Goal: Task Accomplishment & Management: Use online tool/utility

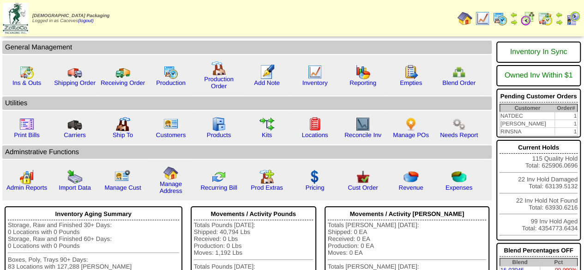
click at [504, 21] on img at bounding box center [499, 18] width 15 height 15
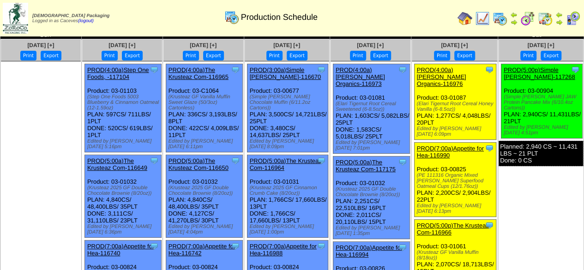
scroll to position [27, 0]
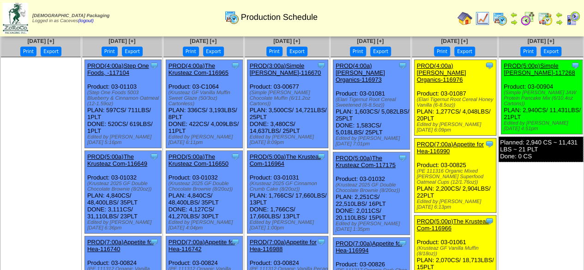
drag, startPoint x: 448, startPoint y: 171, endPoint x: 422, endPoint y: 162, distance: 27.4
click at [422, 168] on div "(PE 111316 Organic Mixed [PERSON_NAME] Superfood Oatmeal Cups (12/1.76oz))" at bounding box center [456, 176] width 79 height 17
drag, startPoint x: 448, startPoint y: 173, endPoint x: 421, endPoint y: 160, distance: 30.7
click at [421, 160] on div "Clone Item PROD(7:00a)Appetite for Hea-116990 Appetite for Healthy Living Sched…" at bounding box center [455, 175] width 82 height 74
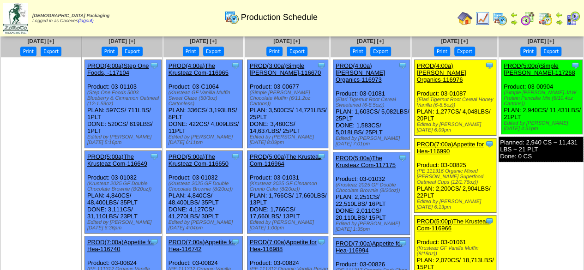
copy div "(PE 111316 Organic Mixed [PERSON_NAME] Superfood Oatmeal Cups (12/1.76oz)"
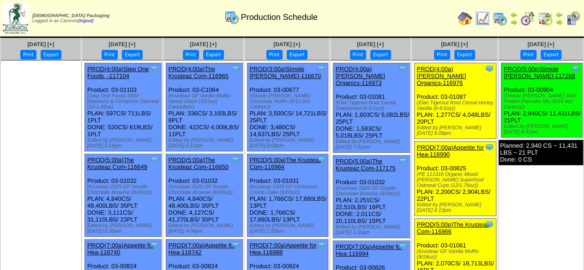
scroll to position [20, 0]
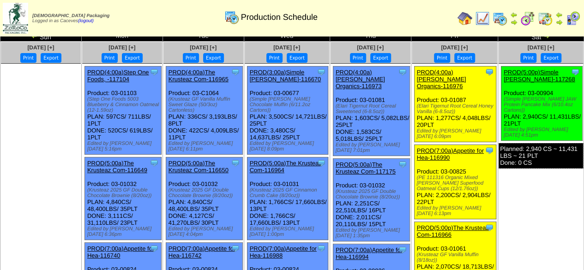
click at [581, 113] on div "Clone Item PROD(5:00p)Simple [PERSON_NAME]-117268 Simple [PERSON_NAME] Schedule…" at bounding box center [541, 103] width 81 height 74
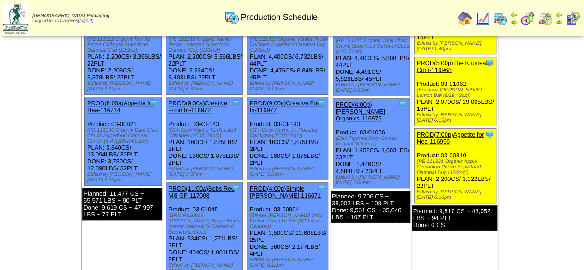
drag, startPoint x: 472, startPoint y: 153, endPoint x: 421, endPoint y: 142, distance: 51.9
click at [421, 142] on div "Clone Item PROD(7:00p)Appetite for Hea-116996 Appetite for Healthy Living Sched…" at bounding box center [455, 166] width 82 height 74
copy div "(PE 111321 Organic Apple Cinnamon Pecan Superfood Oatmeal Cup (12/2oz)"
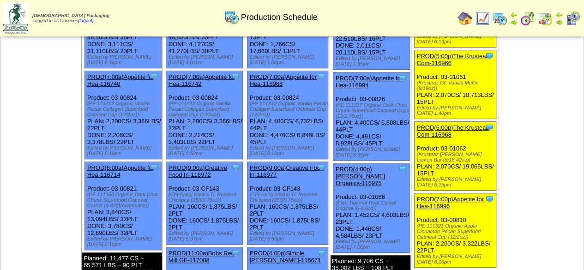
scroll to position [188, 0]
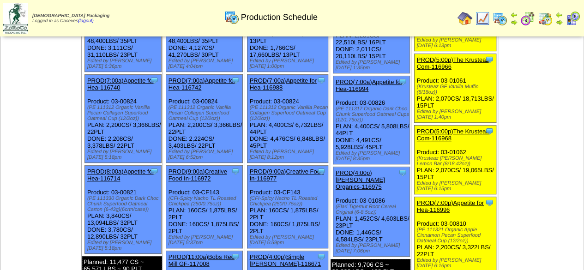
drag, startPoint x: 448, startPoint y: 145, endPoint x: 422, endPoint y: 140, distance: 26.3
click at [422, 140] on div "Clone Item PROD(5:00p)The Krusteaz Com-116968 The Krusteaz Company ScheduleID: …" at bounding box center [455, 159] width 82 height 69
copy div "(Krusteaz [PERSON_NAME] Lemon Bar (8/18.42oz)"
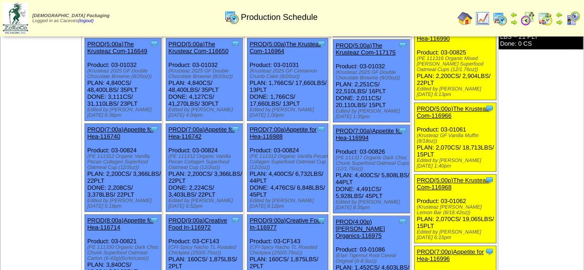
scroll to position [0, 0]
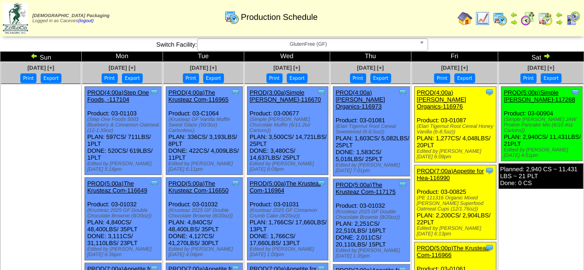
drag, startPoint x: 578, startPoint y: 124, endPoint x: 508, endPoint y: 119, distance: 70.3
click at [508, 119] on div "(Simple [PERSON_NAME] JAW Protein Pancake Mix (6/10.4oz Cartons))" at bounding box center [542, 125] width 78 height 17
click at [578, 128] on div "(Simple [PERSON_NAME] JAW Protein Pancake Mix (6/10.4oz Cartons))" at bounding box center [542, 125] width 78 height 17
drag, startPoint x: 579, startPoint y: 126, endPoint x: 555, endPoint y: 125, distance: 23.5
click at [555, 125] on div "(Simple [PERSON_NAME] JAW Protein Pancake Mix (6/10.4oz Cartons))" at bounding box center [542, 125] width 78 height 17
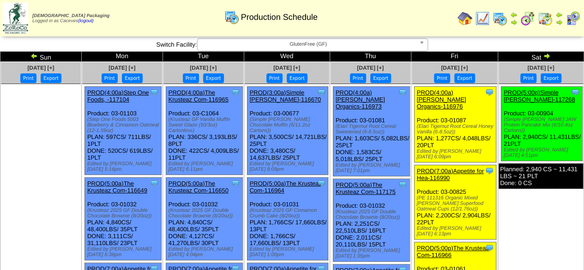
click at [575, 128] on div "(Simple [PERSON_NAME] JAW Protein Pancake Mix (6/10.4oz Cartons))" at bounding box center [542, 125] width 78 height 17
drag, startPoint x: 578, startPoint y: 124, endPoint x: 505, endPoint y: 119, distance: 73.0
click at [505, 119] on div "Clone Item PROD(5:00p)Simple [PERSON_NAME]-117268 Simple [PERSON_NAME] Schedule…" at bounding box center [541, 124] width 81 height 74
copy div "(Simple [PERSON_NAME] JAW Protein Pancake Mix (6/10.4oz Cartons)"
